Goal: Find specific page/section: Find specific page/section

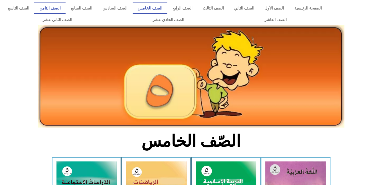
click at [65, 8] on link "الصف الثامن" at bounding box center [49, 9] width 31 height 12
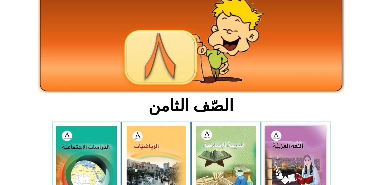
scroll to position [68, 0]
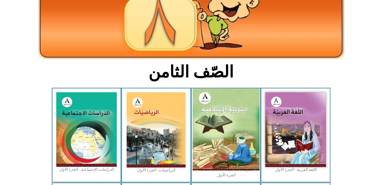
click at [224, 133] on img at bounding box center [225, 130] width 67 height 82
click at [225, 104] on img at bounding box center [225, 130] width 67 height 82
click at [221, 110] on img at bounding box center [225, 130] width 67 height 82
click at [220, 110] on img at bounding box center [225, 130] width 67 height 82
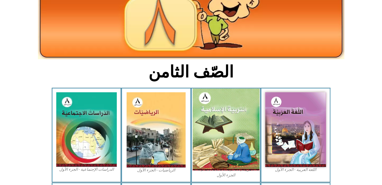
click at [219, 102] on img at bounding box center [225, 130] width 67 height 82
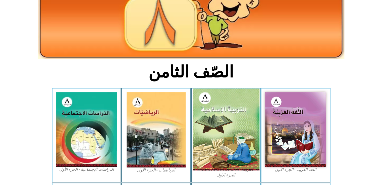
click at [238, 149] on img at bounding box center [225, 130] width 67 height 82
click at [213, 148] on img at bounding box center [225, 130] width 67 height 82
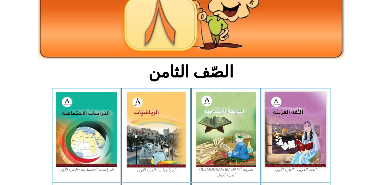
click at [83, 66] on section "الصّف الثامن" at bounding box center [191, 75] width 382 height 26
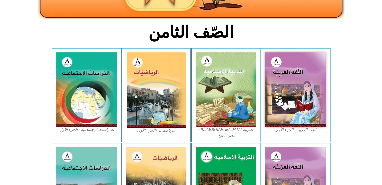
scroll to position [107, 0]
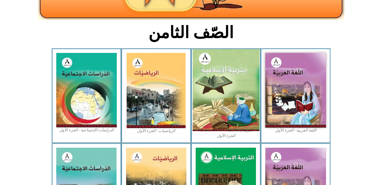
click at [231, 105] on img at bounding box center [225, 90] width 67 height 82
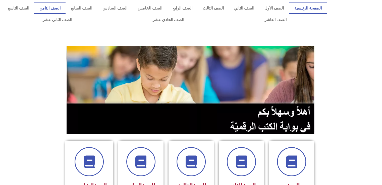
click at [65, 8] on link "الصف الثامن" at bounding box center [49, 9] width 31 height 12
